Goal: Find contact information: Find contact information

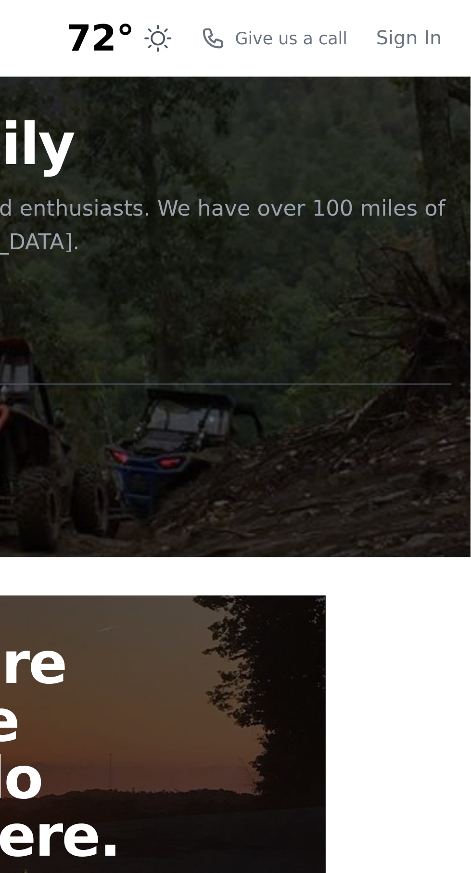
click at [406, 13] on span "Give us a call" at bounding box center [399, 16] width 45 height 10
